Goal: Task Accomplishment & Management: Complete application form

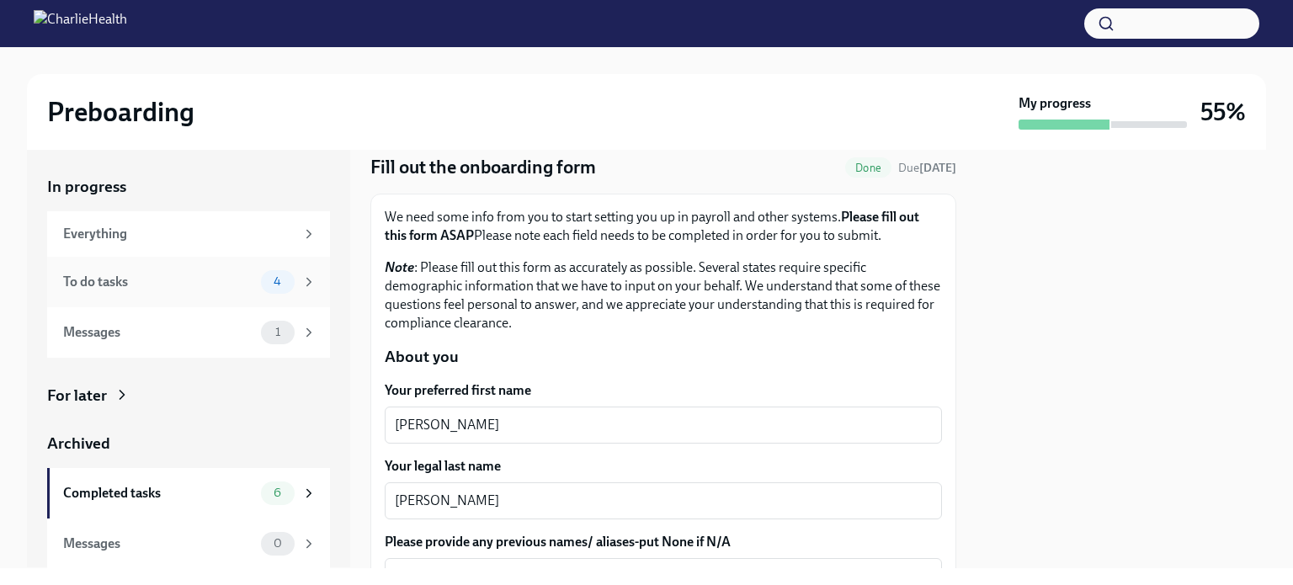
scroll to position [168, 0]
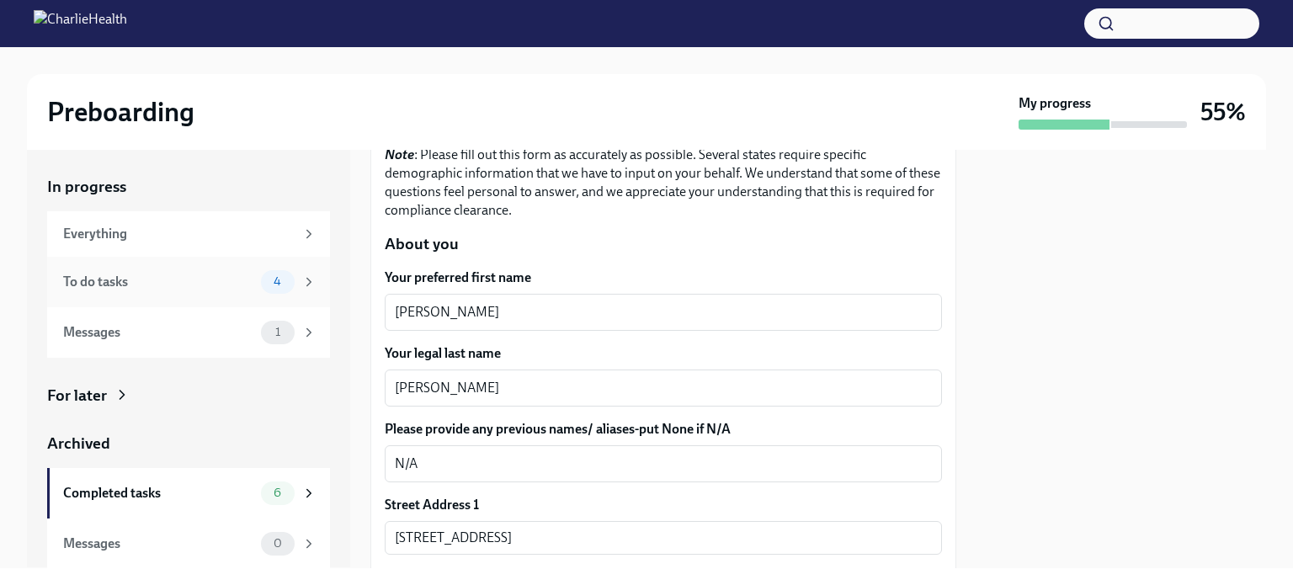
click at [165, 284] on div "To do tasks" at bounding box center [158, 282] width 191 height 19
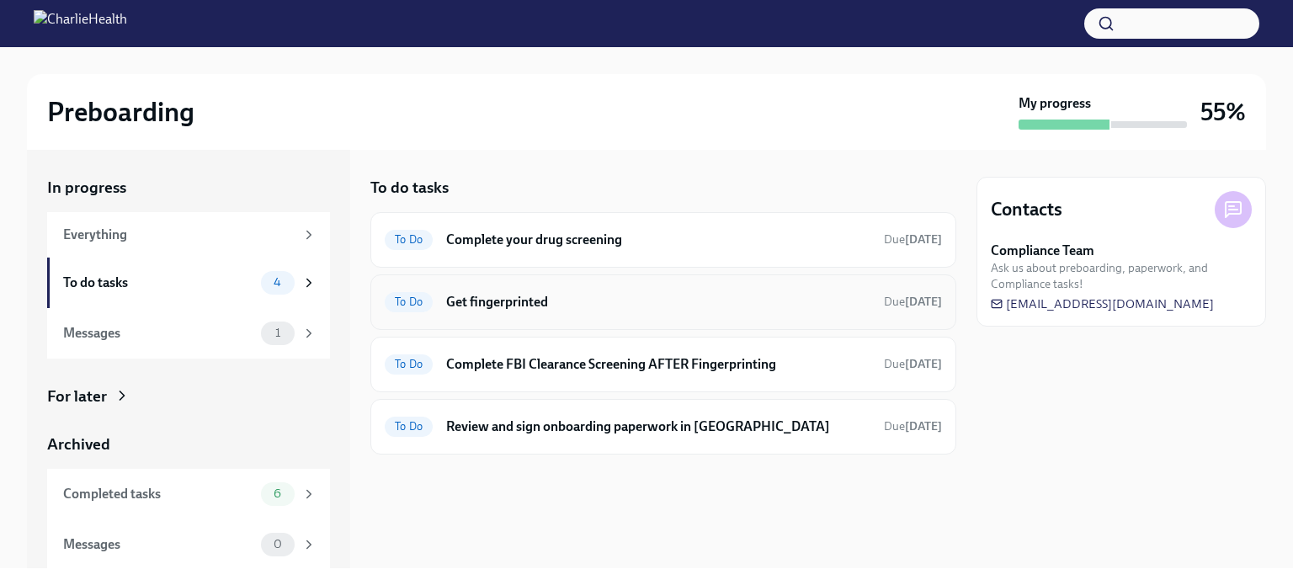
click at [472, 317] on div "To Do Get fingerprinted Due [DATE]" at bounding box center [663, 302] width 586 height 56
click at [479, 300] on h6 "Get fingerprinted" at bounding box center [658, 302] width 424 height 19
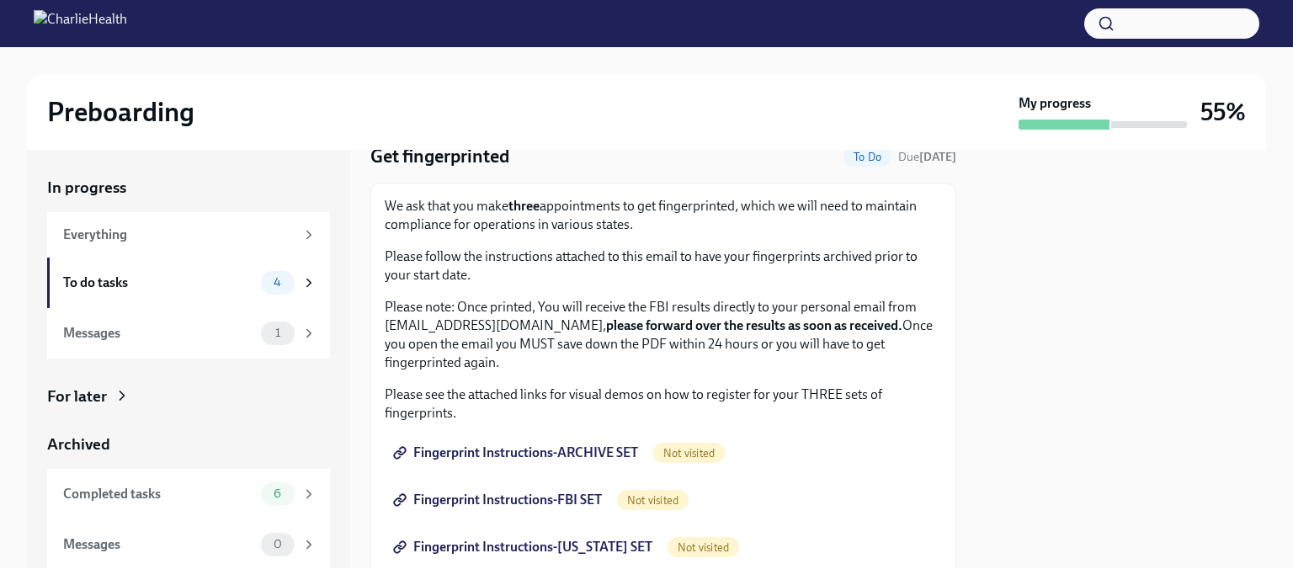
scroll to position [168, 0]
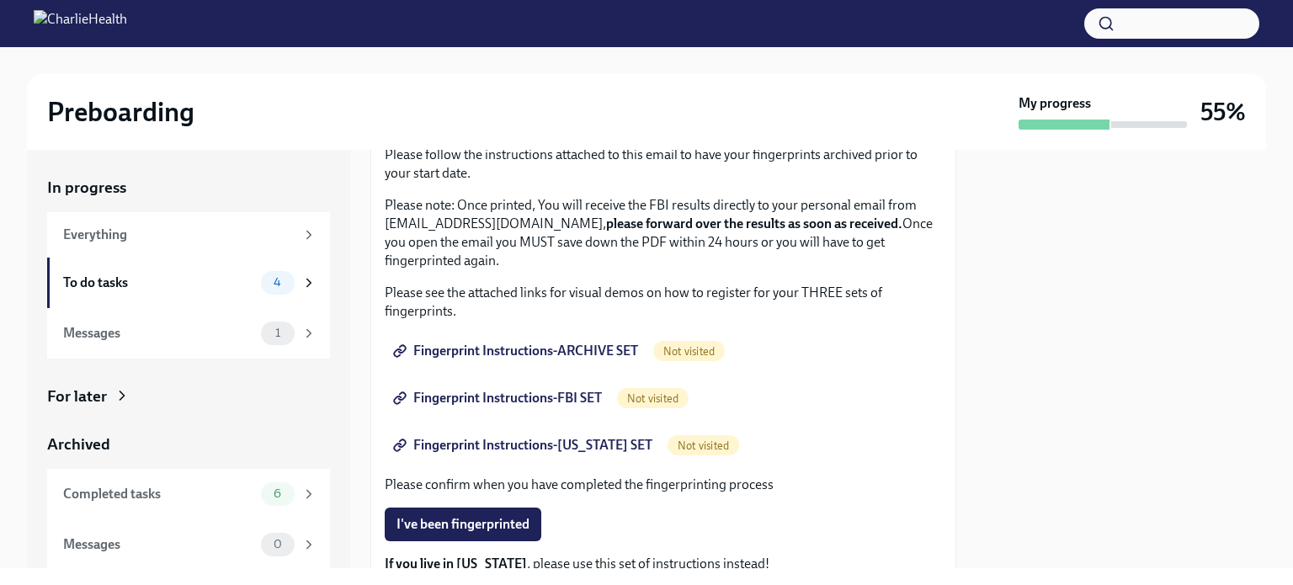
click at [543, 346] on span "Fingerprint Instructions-ARCHIVE SET" at bounding box center [517, 351] width 242 height 17
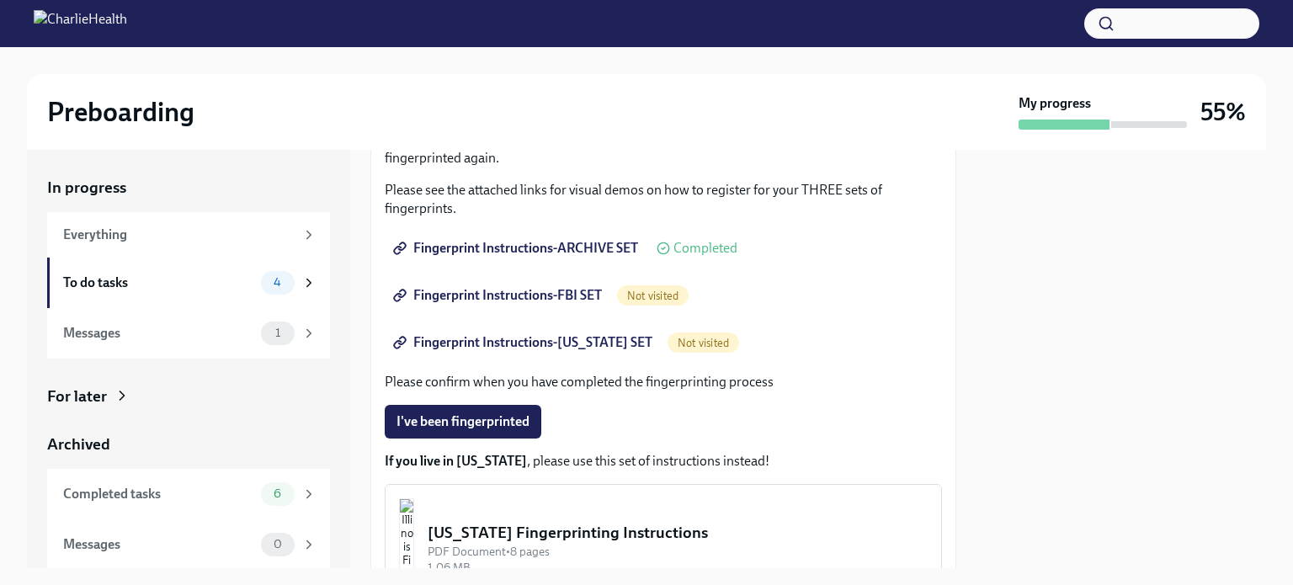
scroll to position [337, 0]
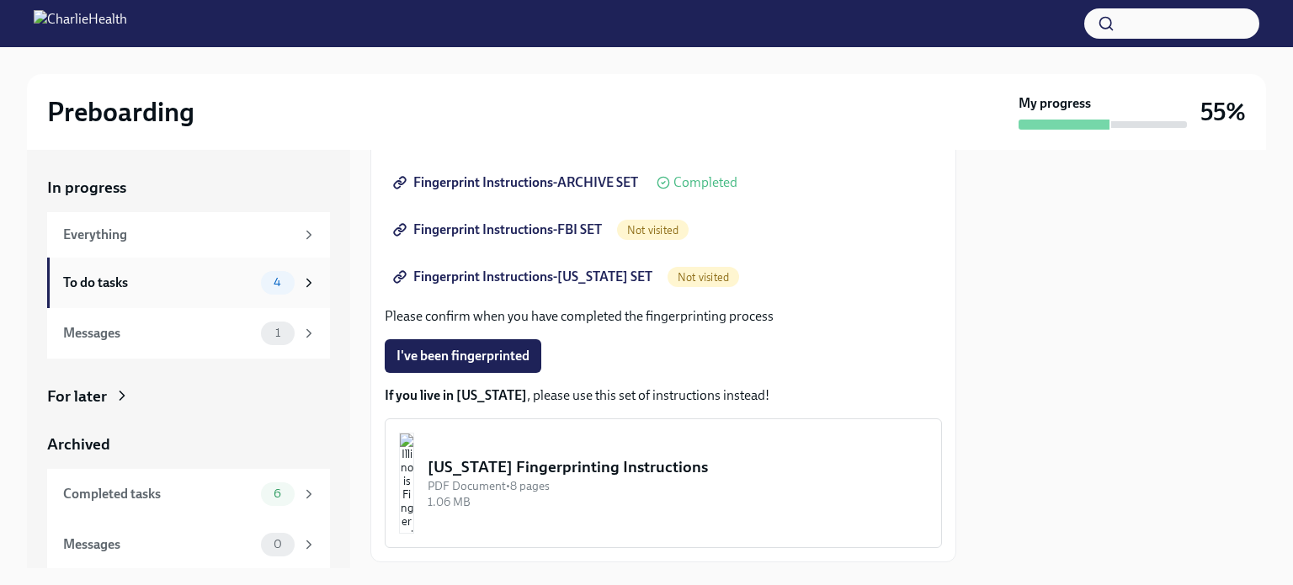
click at [214, 278] on div "To do tasks" at bounding box center [158, 283] width 191 height 19
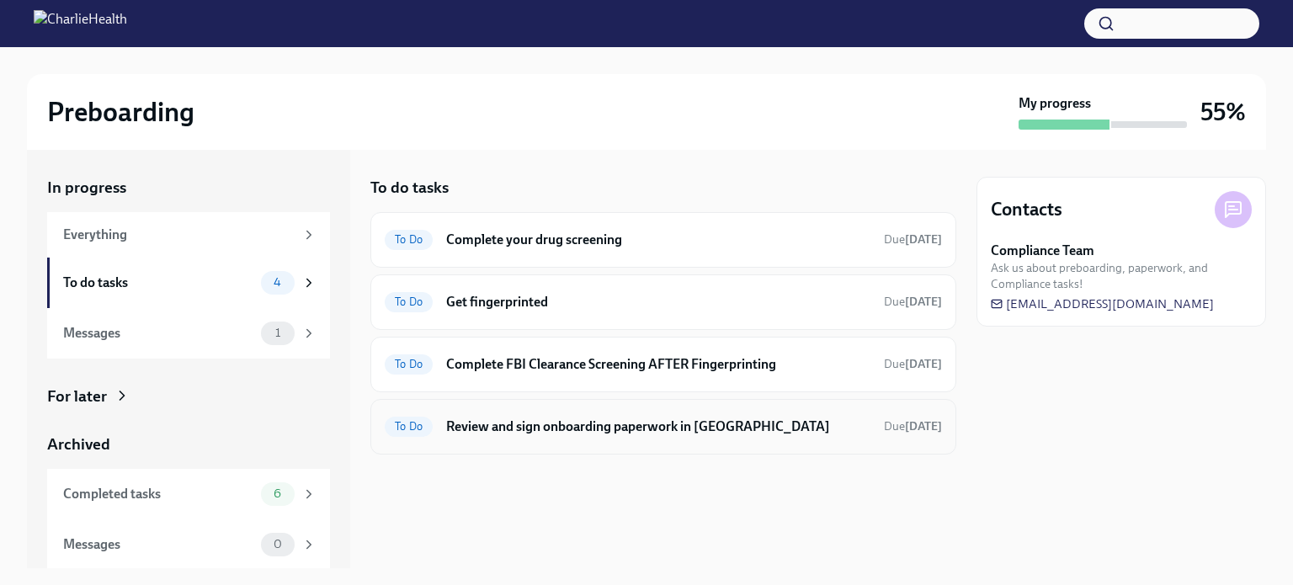
click at [497, 441] on div "To Do Review and sign onboarding paperwork in [GEOGRAPHIC_DATA] Due [DATE]" at bounding box center [663, 427] width 586 height 56
click at [499, 422] on h6 "Review and sign onboarding paperwork in [GEOGRAPHIC_DATA]" at bounding box center [658, 426] width 424 height 19
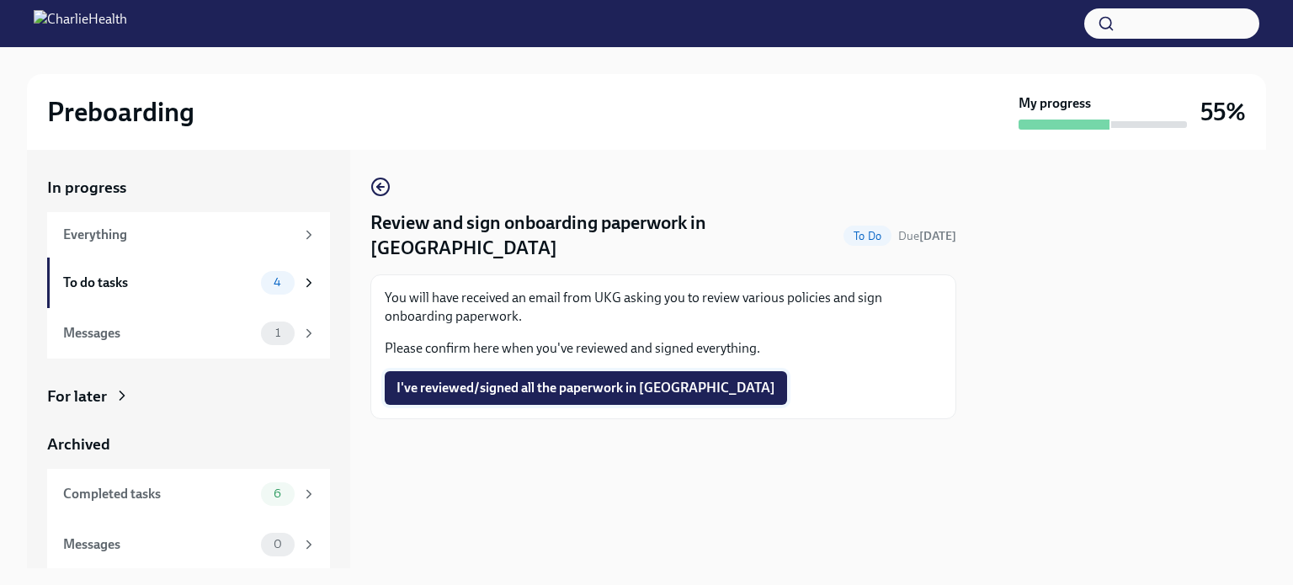
click at [497, 380] on span "I've reviewed/signed all the paperwork in [GEOGRAPHIC_DATA]" at bounding box center [585, 388] width 379 height 17
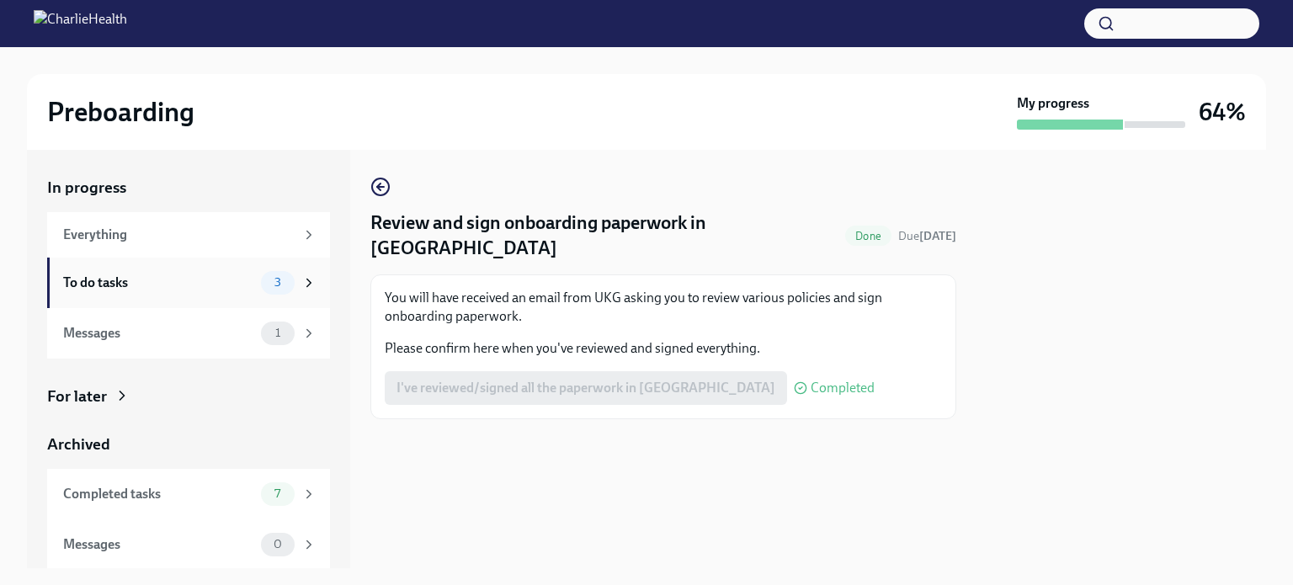
click at [182, 271] on div "To do tasks 3" at bounding box center [189, 283] width 253 height 24
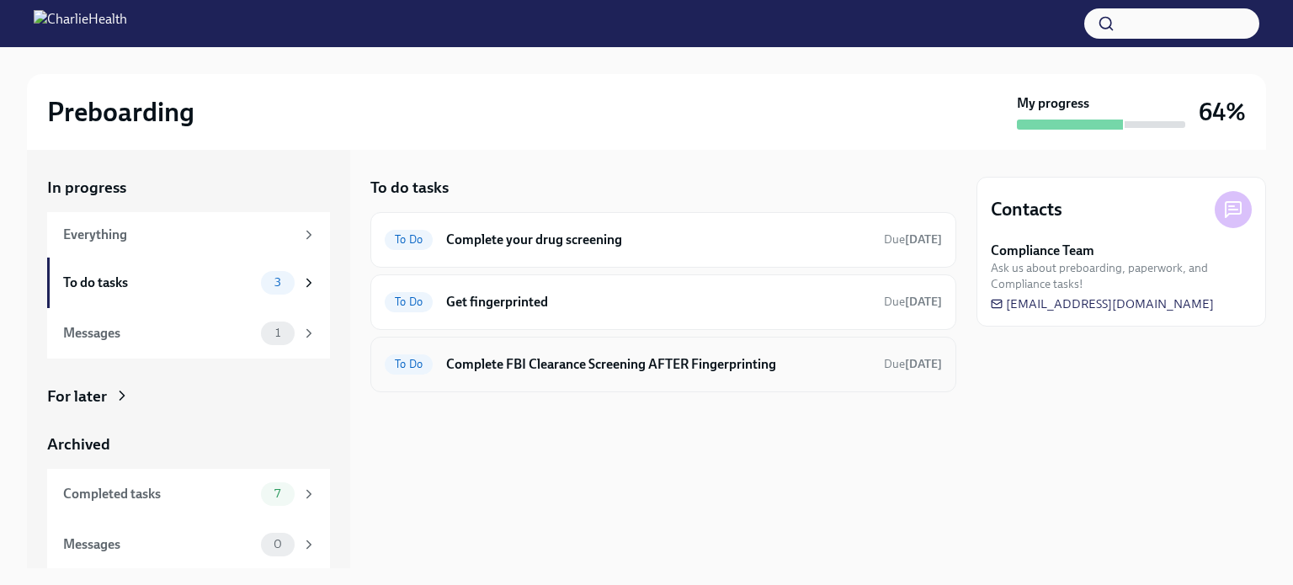
click at [535, 359] on h6 "Complete FBI Clearance Screening AFTER Fingerprinting" at bounding box center [658, 364] width 424 height 19
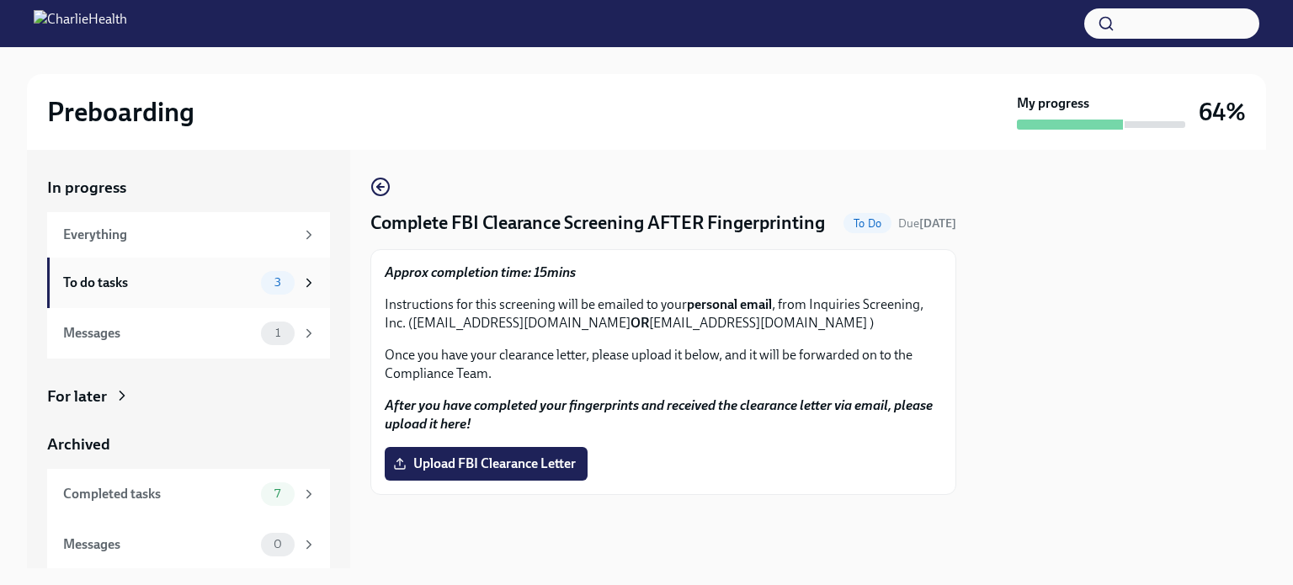
click at [185, 279] on div "To do tasks" at bounding box center [158, 283] width 191 height 19
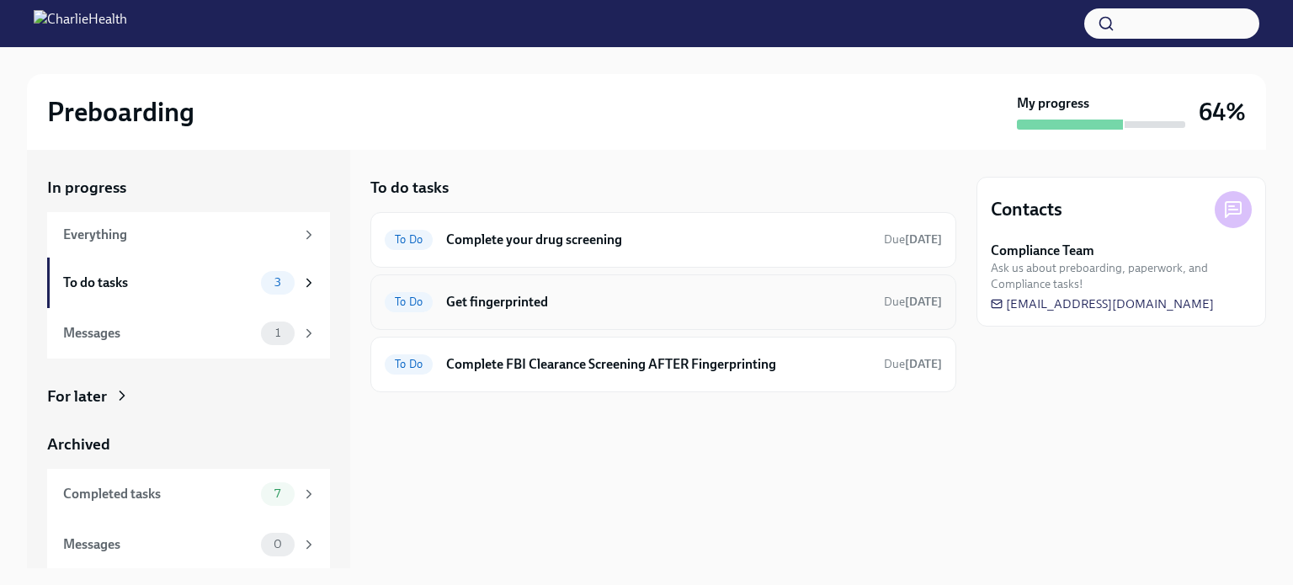
click at [478, 307] on h6 "Get fingerprinted" at bounding box center [658, 302] width 424 height 19
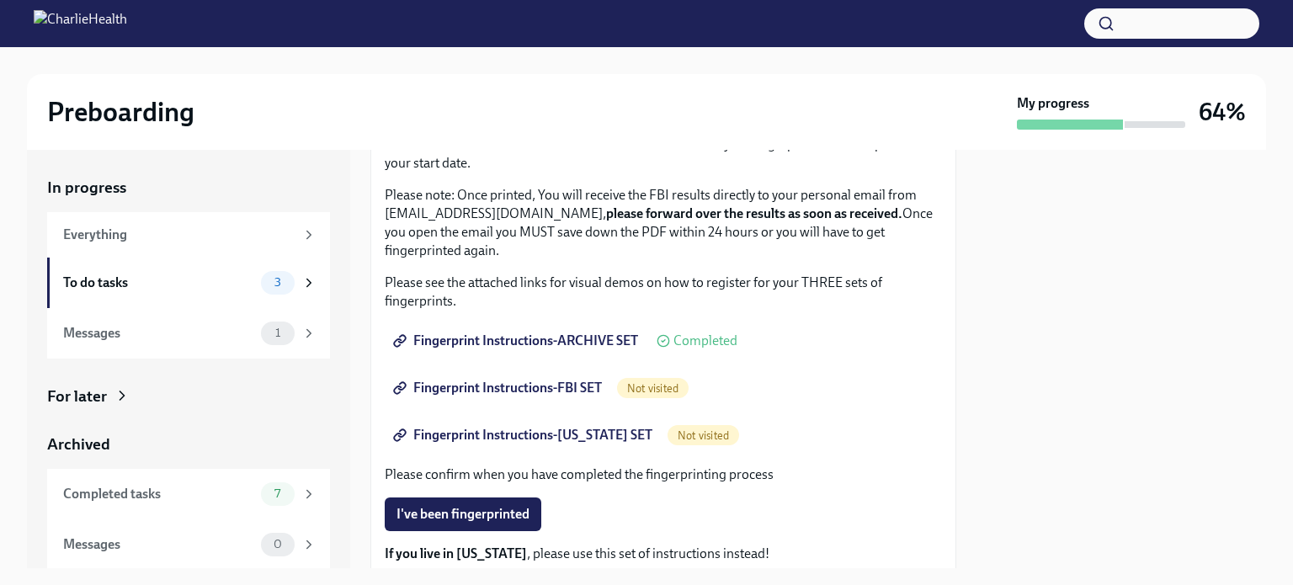
scroll to position [168, 0]
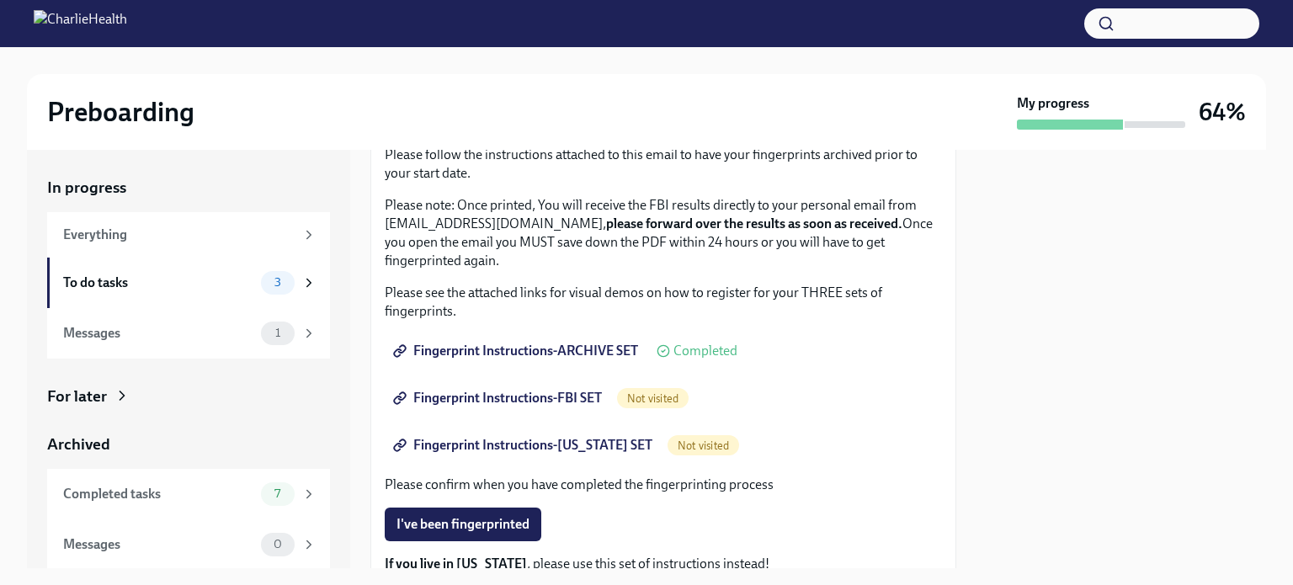
click at [633, 401] on span "Not visited" at bounding box center [653, 398] width 72 height 13
click at [569, 406] on link "Fingerprint Instructions-FBI SET" at bounding box center [499, 398] width 229 height 34
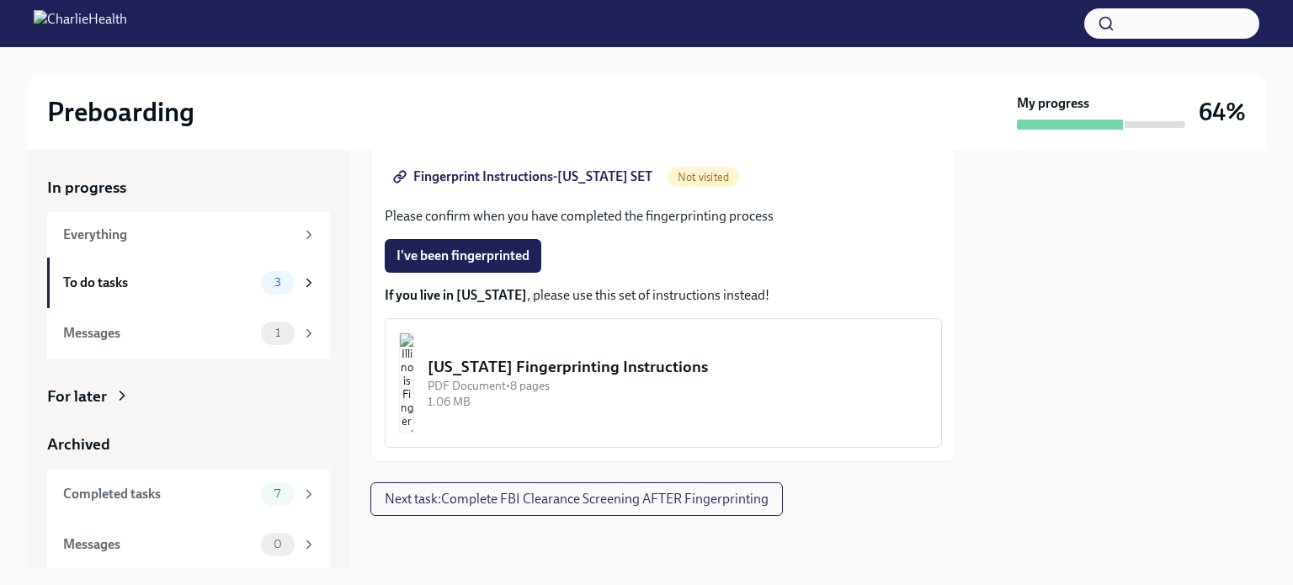
scroll to position [269, 0]
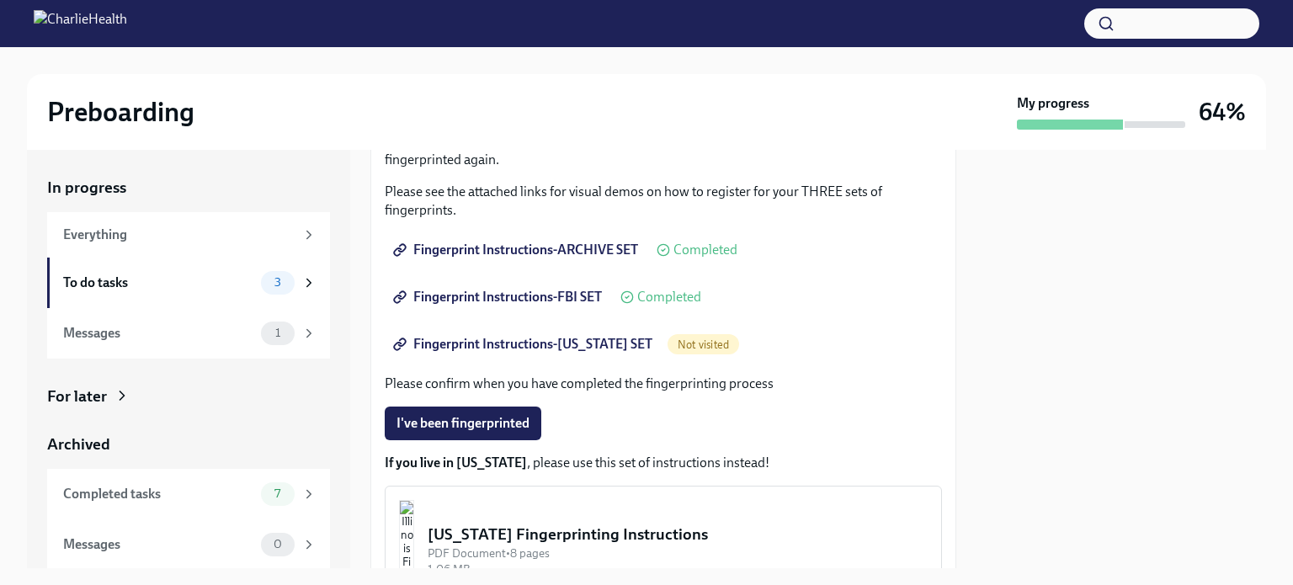
click at [541, 343] on span "Fingerprint Instructions-[US_STATE] SET" at bounding box center [524, 344] width 256 height 17
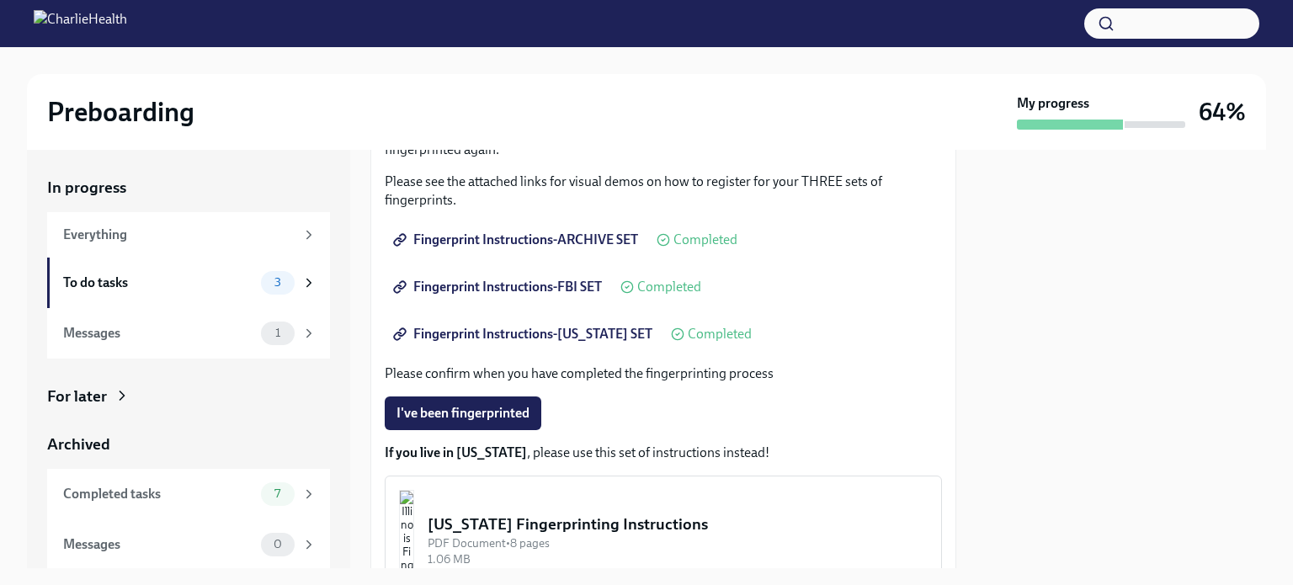
scroll to position [437, 0]
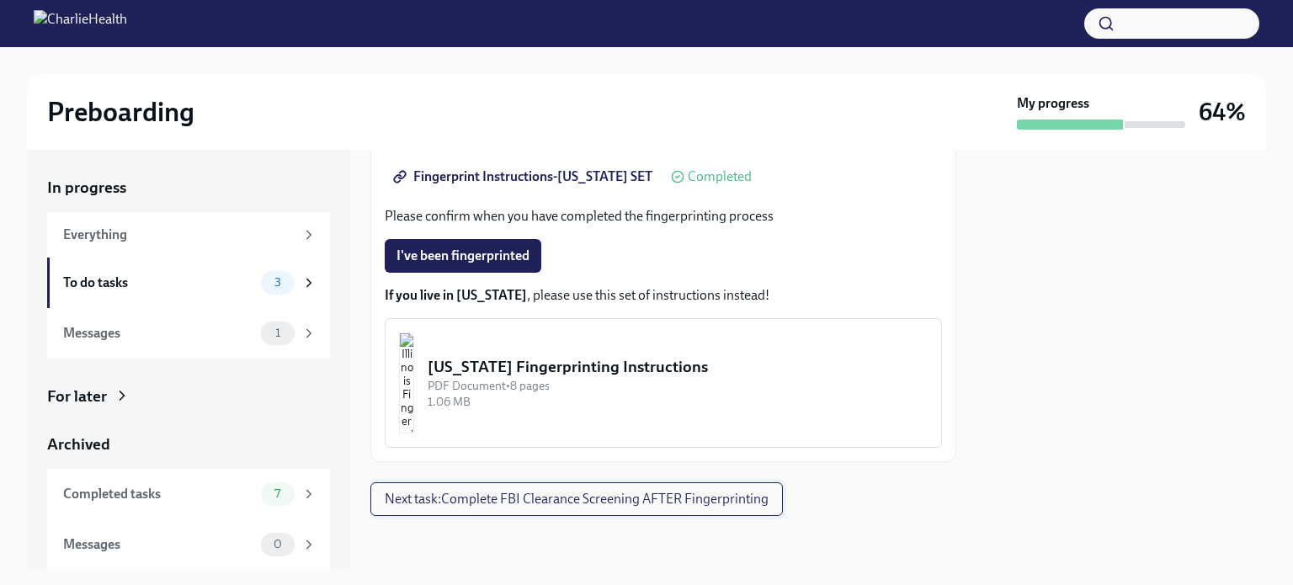
click at [529, 503] on span "Next task : Complete FBI Clearance Screening AFTER Fingerprinting" at bounding box center [577, 499] width 384 height 17
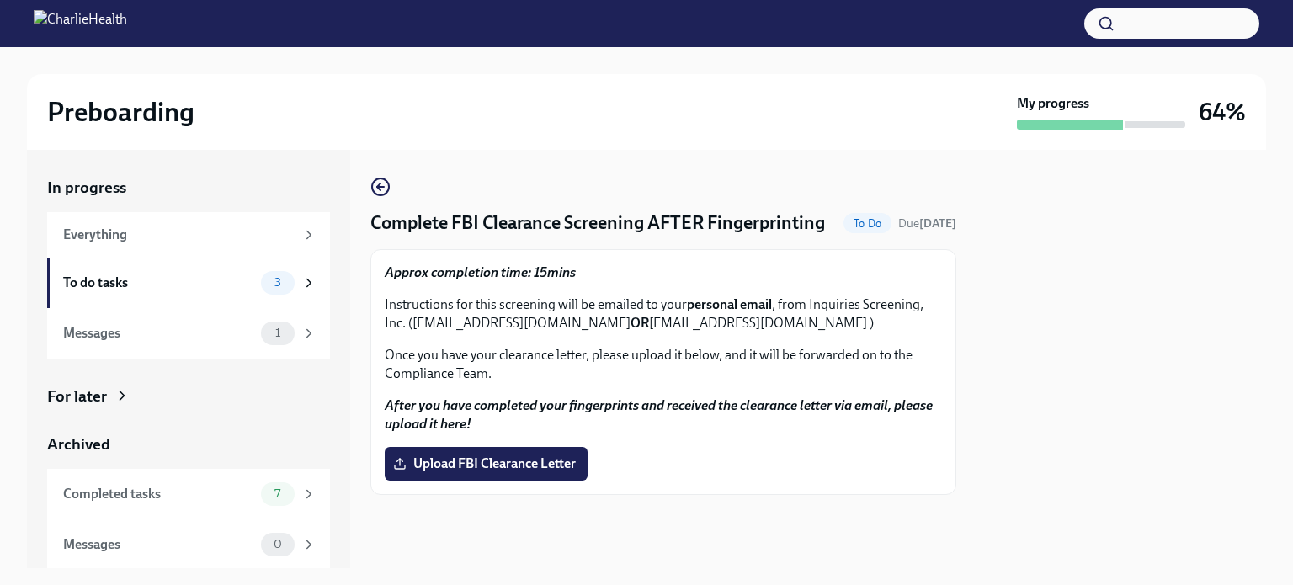
drag, startPoint x: 414, startPoint y: 349, endPoint x: 629, endPoint y: 349, distance: 214.6
click at [629, 332] on p "Instructions for this screening will be emailed to your personal email , from I…" at bounding box center [663, 313] width 557 height 37
copy p "[EMAIL_ADDRESS][DOMAIN_NAME]"
drag, startPoint x: 1162, startPoint y: 2, endPoint x: 431, endPoint y: 73, distance: 734.9
click at [391, 51] on div at bounding box center [646, 60] width 1239 height 27
